Goal: Task Accomplishment & Management: Complete application form

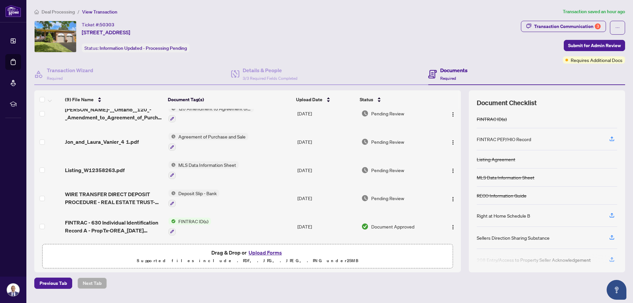
scroll to position [124, 0]
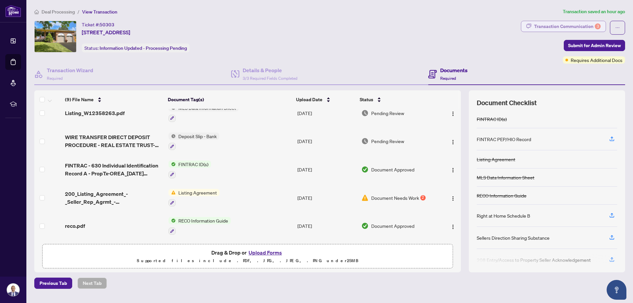
click at [569, 28] on div "Transaction Communication 3" at bounding box center [567, 26] width 67 height 11
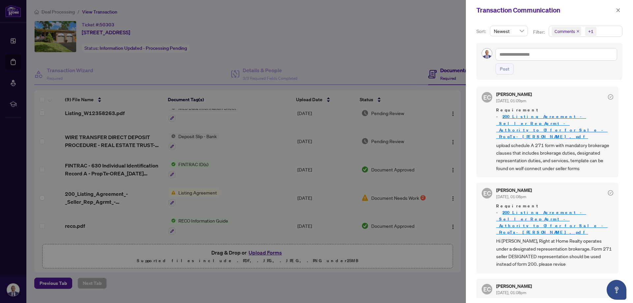
scroll to position [1, 0]
click at [326, 35] on div at bounding box center [316, 151] width 633 height 303
click at [616, 10] on icon "close" at bounding box center [618, 10] width 5 height 5
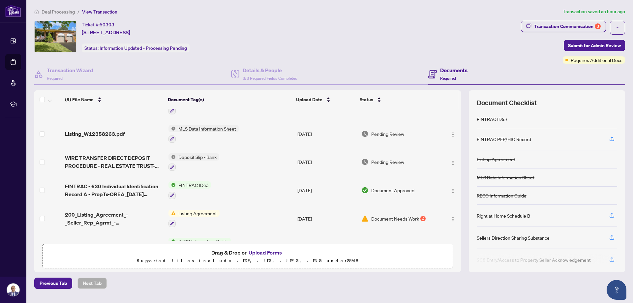
scroll to position [91, 0]
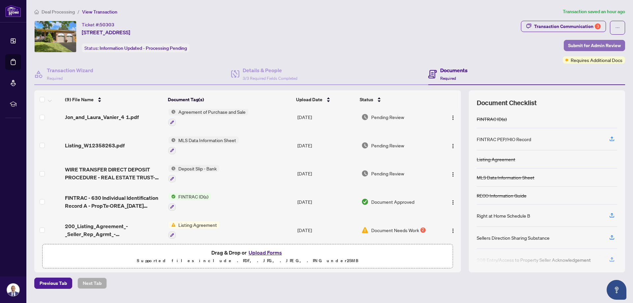
click at [603, 46] on span "Submit for Admin Review" at bounding box center [594, 45] width 53 height 11
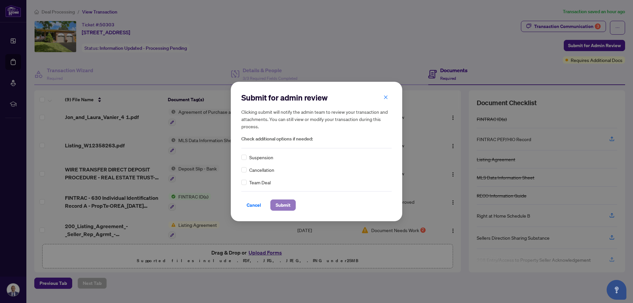
click at [284, 207] on span "Submit" at bounding box center [283, 205] width 15 height 11
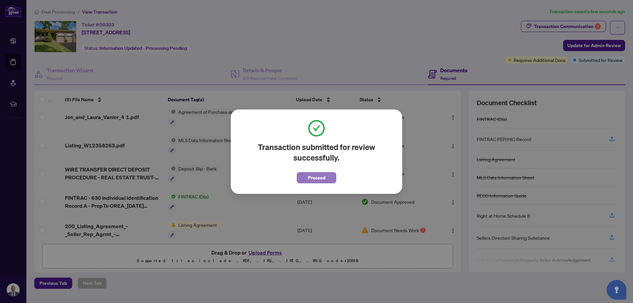
click at [320, 179] on span "Proceed" at bounding box center [316, 177] width 17 height 11
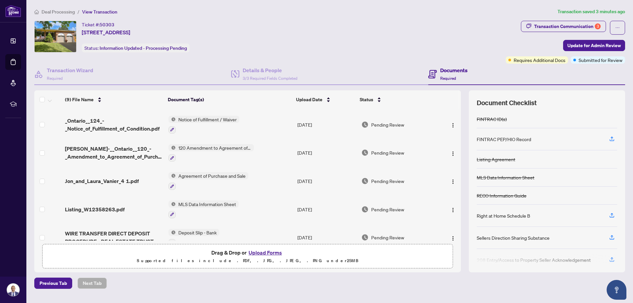
scroll to position [0, 0]
